Goal: Communication & Community: Connect with others

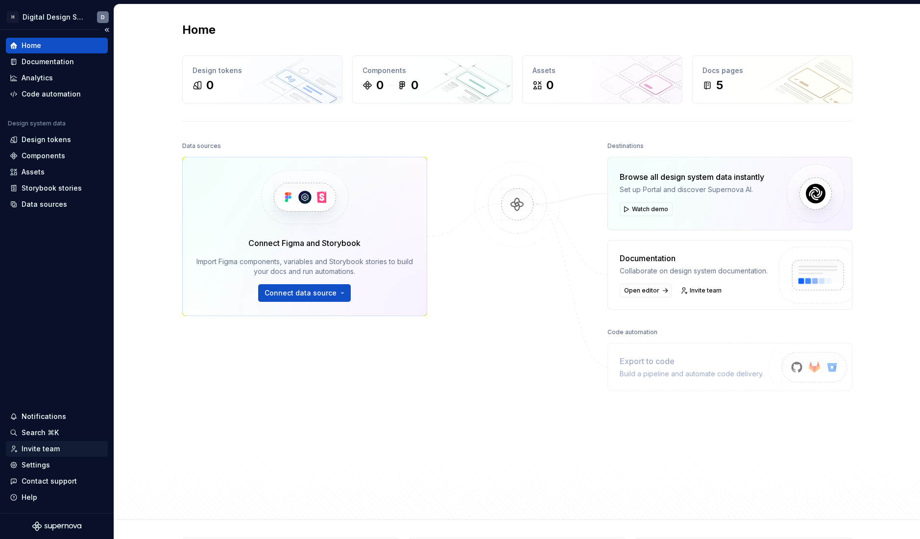
click at [44, 451] on div "Invite team" at bounding box center [41, 449] width 38 height 10
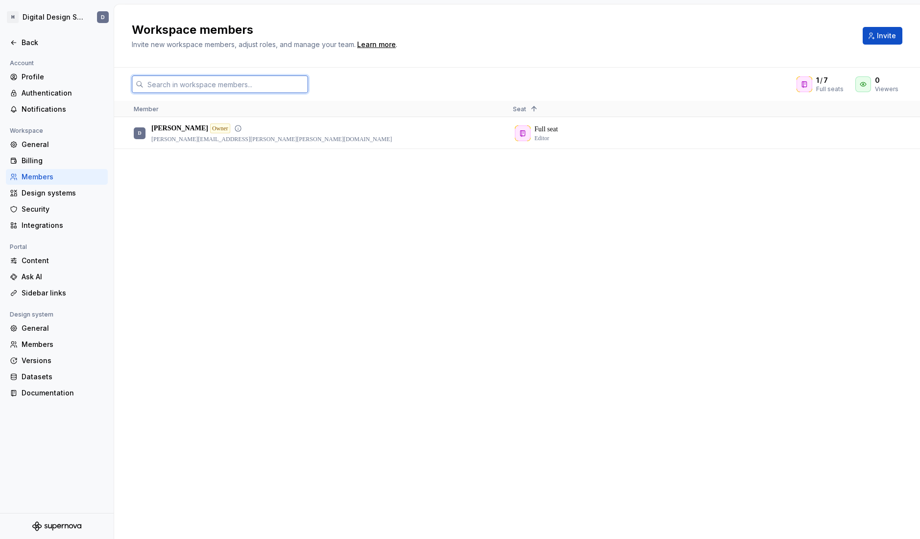
drag, startPoint x: 222, startPoint y: 84, endPoint x: 531, endPoint y: 122, distance: 310.5
click at [222, 84] on input "text" at bounding box center [226, 84] width 165 height 18
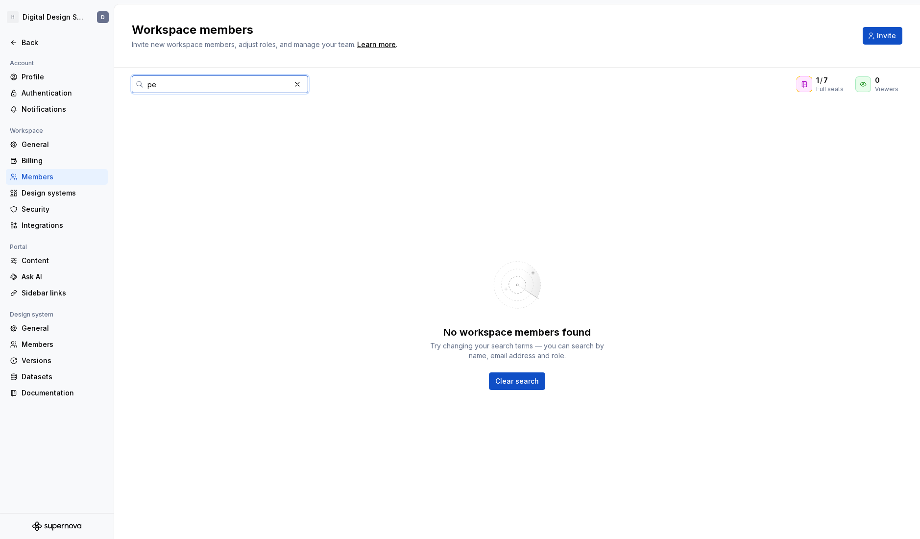
type input "p"
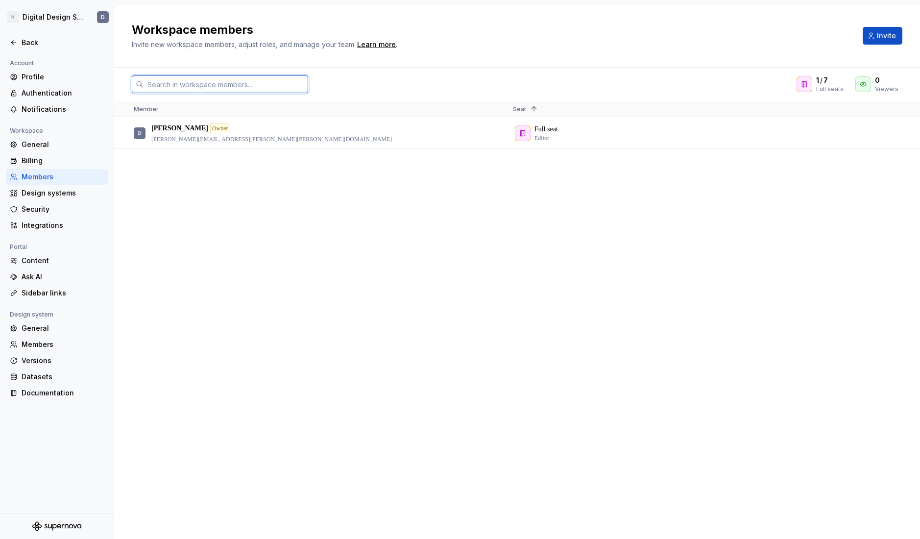
paste input "[PERSON_NAME][EMAIL_ADDRESS][PERSON_NAME][PERSON_NAME][DOMAIN_NAME]"
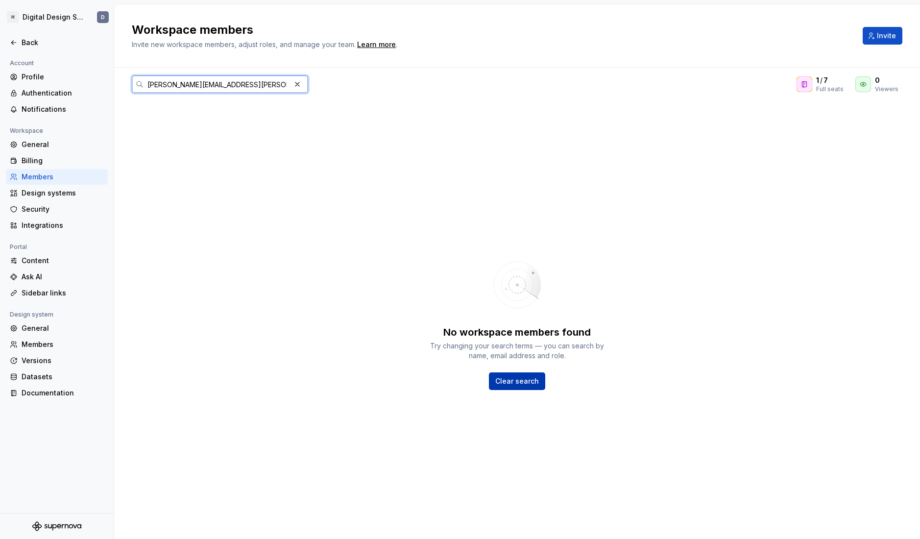
type input "[PERSON_NAME][EMAIL_ADDRESS][PERSON_NAME][PERSON_NAME][DOMAIN_NAME]"
click at [532, 381] on span "Clear search" at bounding box center [517, 381] width 44 height 10
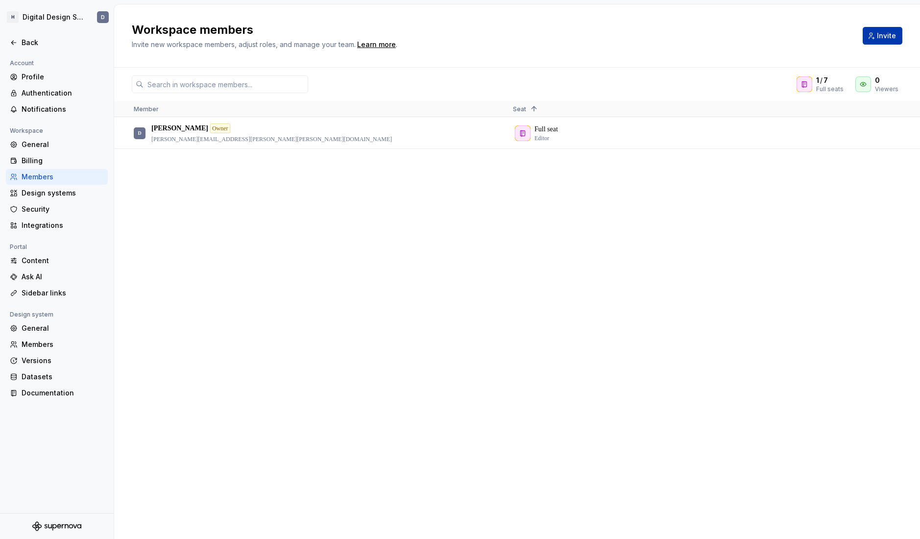
click at [877, 35] on button "Invite" at bounding box center [883, 36] width 40 height 18
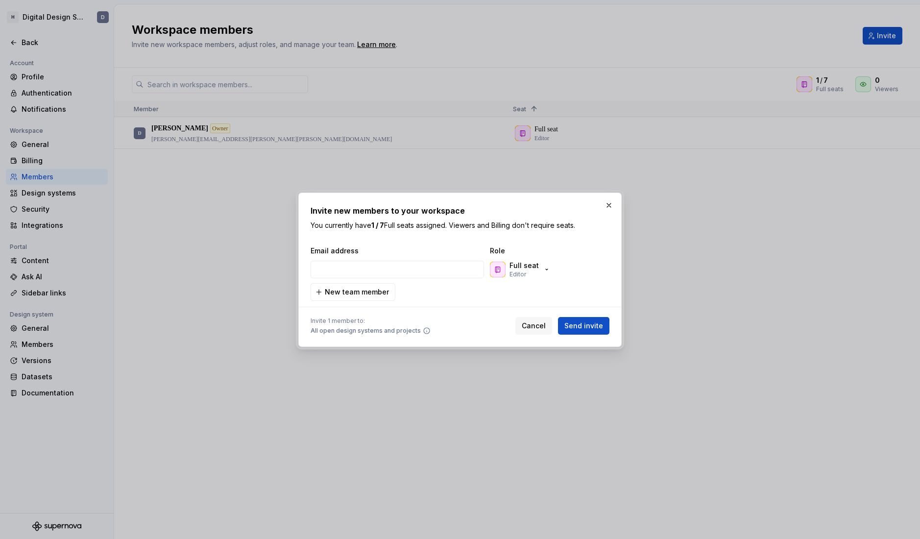
type input "[PERSON_NAME][EMAIL_ADDRESS][PERSON_NAME][PERSON_NAME][DOMAIN_NAME]"
click at [373, 292] on span "New team member" at bounding box center [357, 292] width 64 height 10
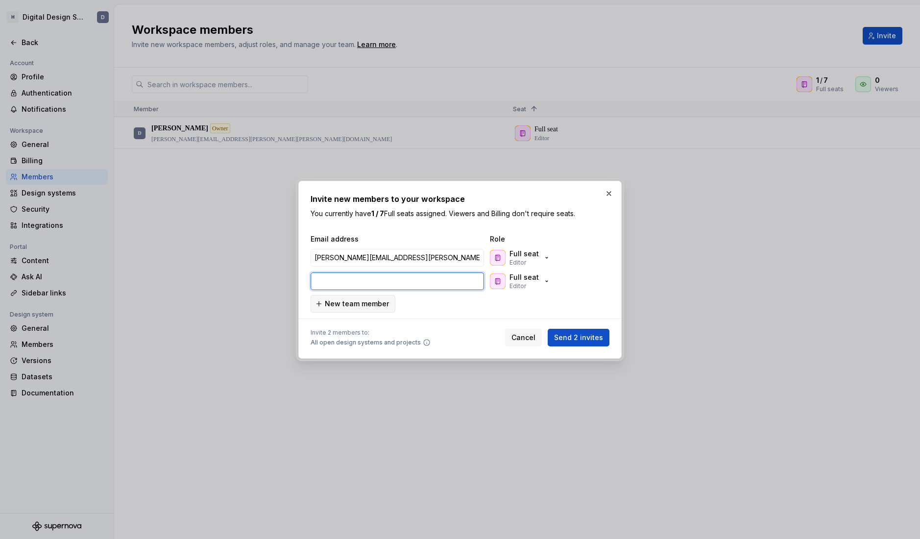
paste input "[PERSON_NAME][EMAIL_ADDRESS][PERSON_NAME][PERSON_NAME][DOMAIN_NAME]"
type input "[PERSON_NAME][EMAIL_ADDRESS][PERSON_NAME][PERSON_NAME][DOMAIN_NAME]"
click at [360, 302] on span "New team member" at bounding box center [357, 304] width 64 height 10
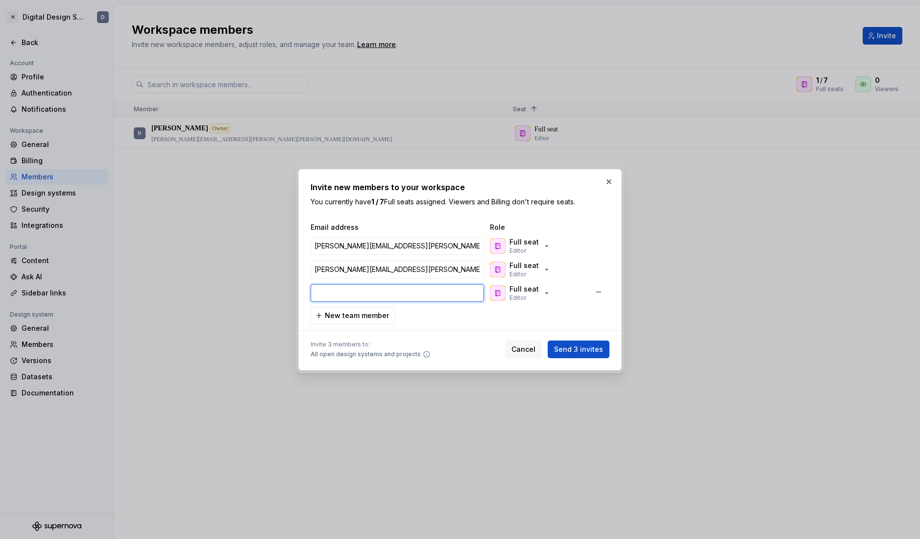
paste input "[EMAIL_ADDRESS][DOMAIN_NAME]"
type input "[EMAIL_ADDRESS][DOMAIN_NAME]"
click at [369, 312] on span "New team member" at bounding box center [357, 316] width 64 height 10
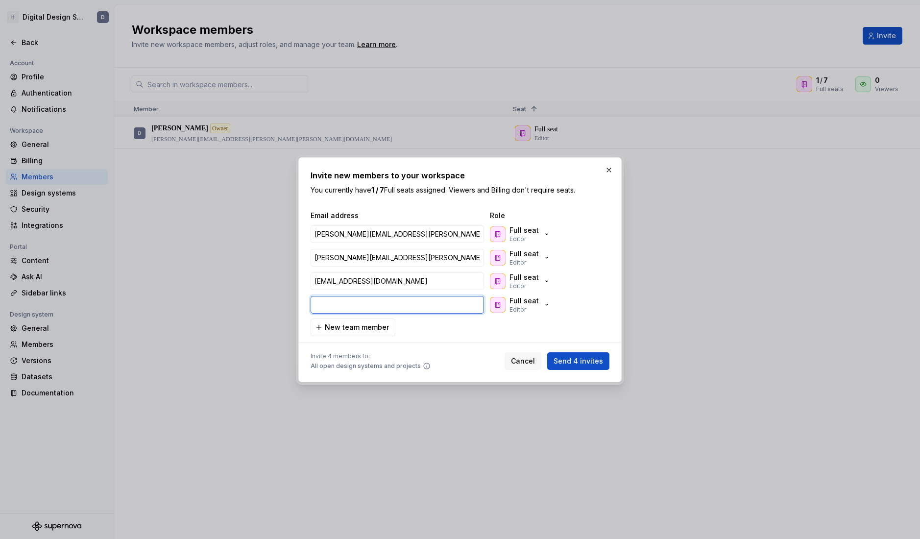
paste input "[PERSON_NAME][EMAIL_ADDRESS][PERSON_NAME][DOMAIN_NAME]"
type input "[PERSON_NAME][EMAIL_ADDRESS][PERSON_NAME][DOMAIN_NAME]"
click at [594, 358] on span "Send 4 invites" at bounding box center [578, 361] width 49 height 10
